Goal: Obtain resource: Download file/media

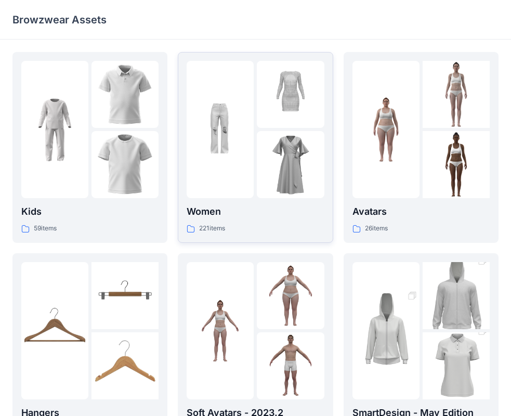
click at [242, 159] on div at bounding box center [220, 129] width 67 height 137
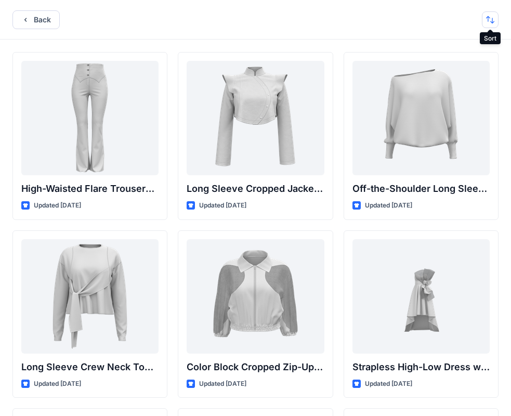
click at [494, 15] on button "button" at bounding box center [490, 19] width 17 height 17
click at [437, 72] on p "A to Z" at bounding box center [456, 69] width 66 height 11
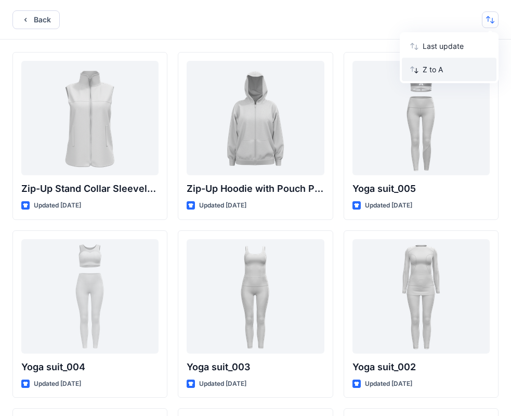
click at [437, 72] on p "Z to A" at bounding box center [456, 69] width 66 height 11
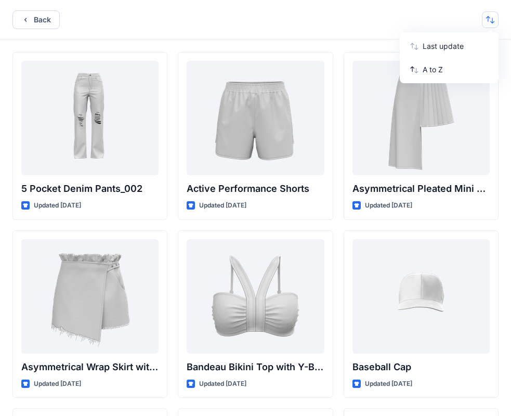
click at [296, 32] on div "Back Last update A to Z" at bounding box center [255, 20] width 511 height 40
click at [489, 24] on button "button" at bounding box center [490, 19] width 17 height 17
click at [453, 78] on button "A to Z" at bounding box center [449, 69] width 95 height 23
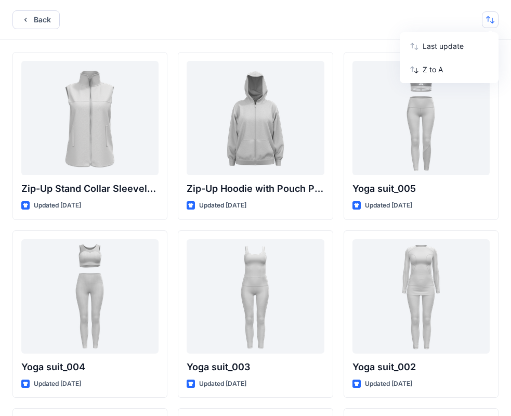
click at [315, 35] on div "Back Last update Z to A" at bounding box center [255, 20] width 511 height 40
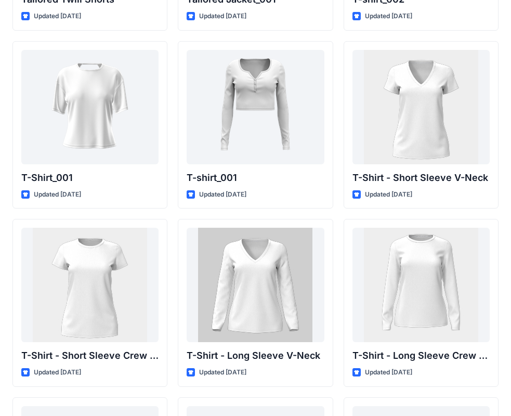
scroll to position [2179, 0]
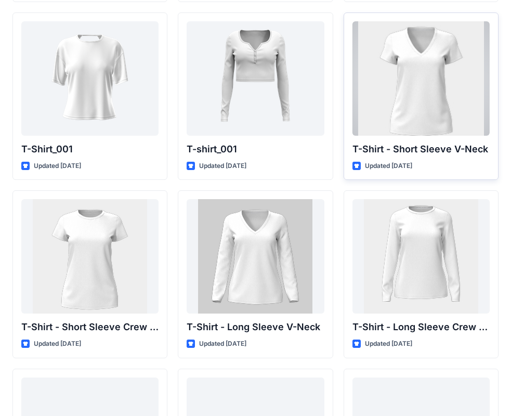
click at [431, 106] on div at bounding box center [421, 78] width 137 height 114
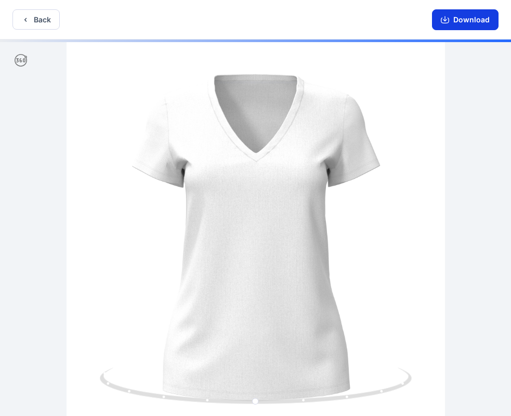
click at [462, 15] on button "Download" at bounding box center [465, 19] width 67 height 21
